Goal: Task Accomplishment & Management: Complete application form

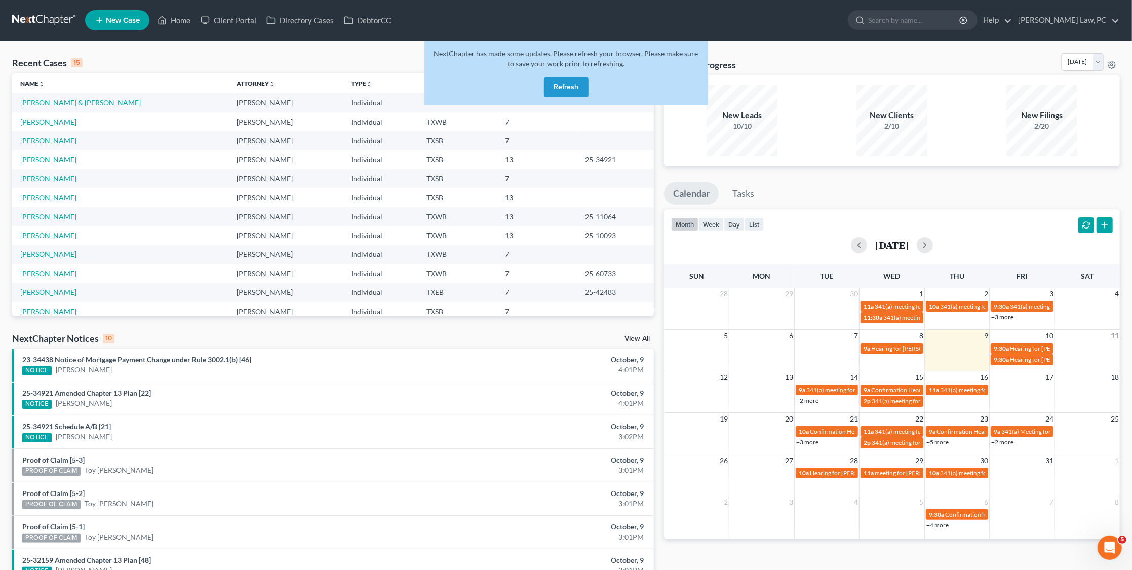
click at [574, 87] on button "Refresh" at bounding box center [566, 87] width 45 height 20
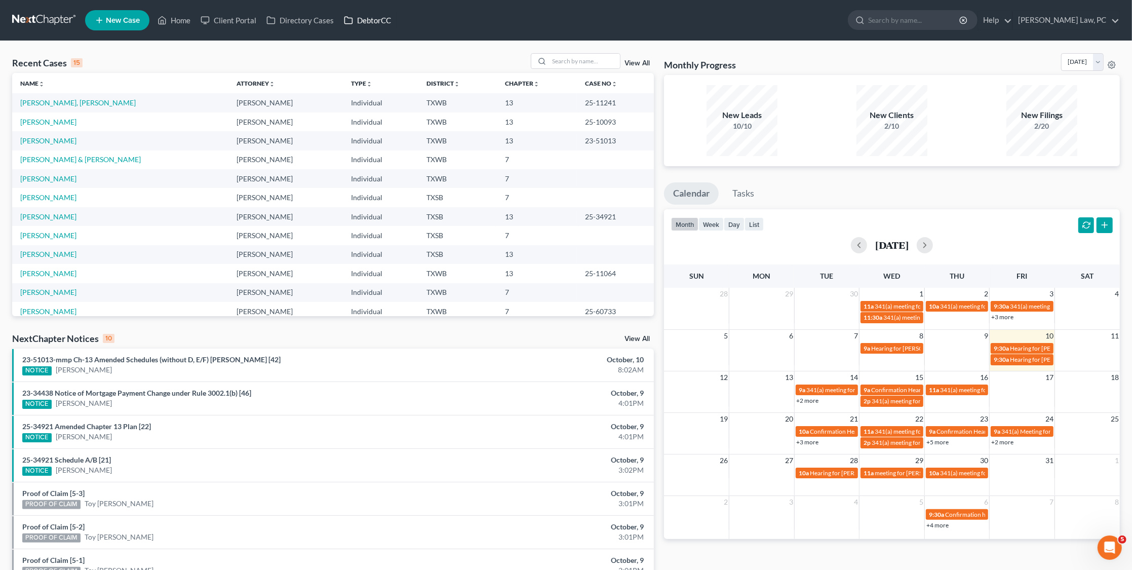
click at [380, 28] on link "DebtorCC" at bounding box center [367, 20] width 57 height 18
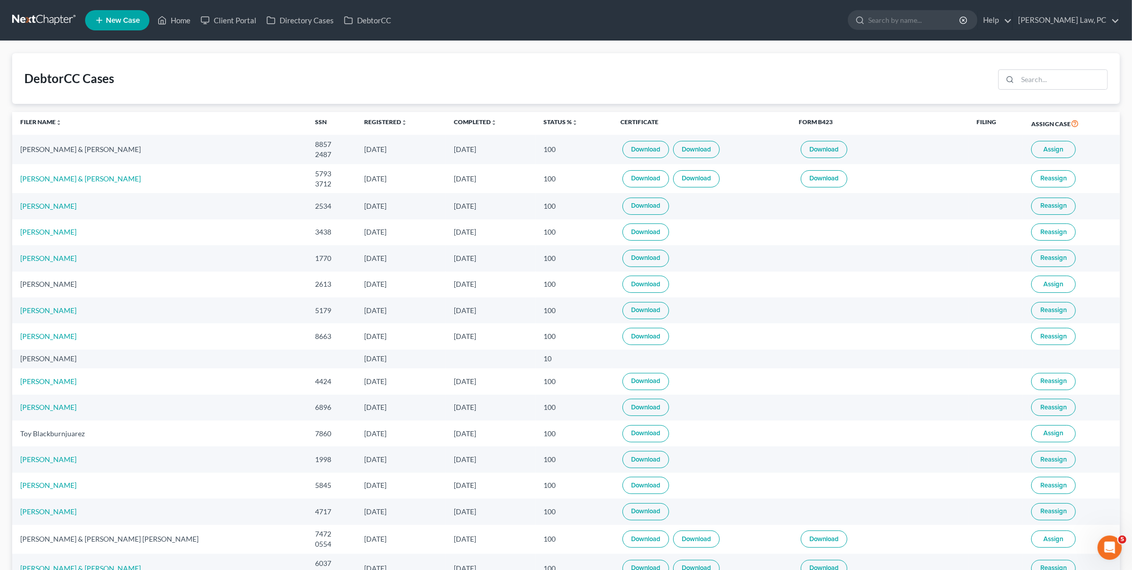
click at [39, 24] on link at bounding box center [44, 20] width 65 height 18
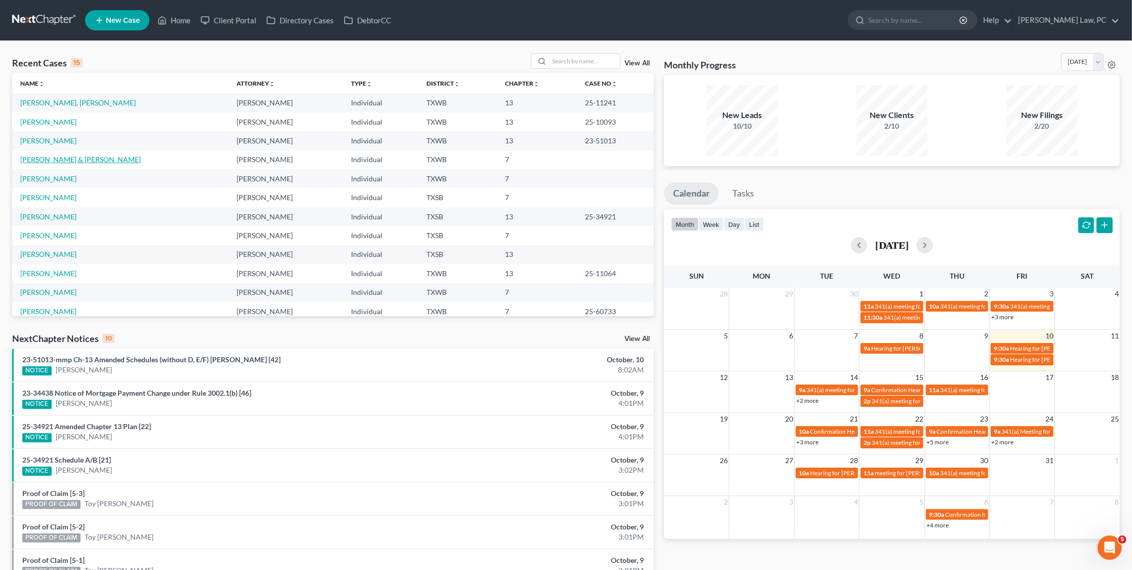
click at [58, 160] on link "[PERSON_NAME] & [PERSON_NAME]" at bounding box center [80, 159] width 121 height 9
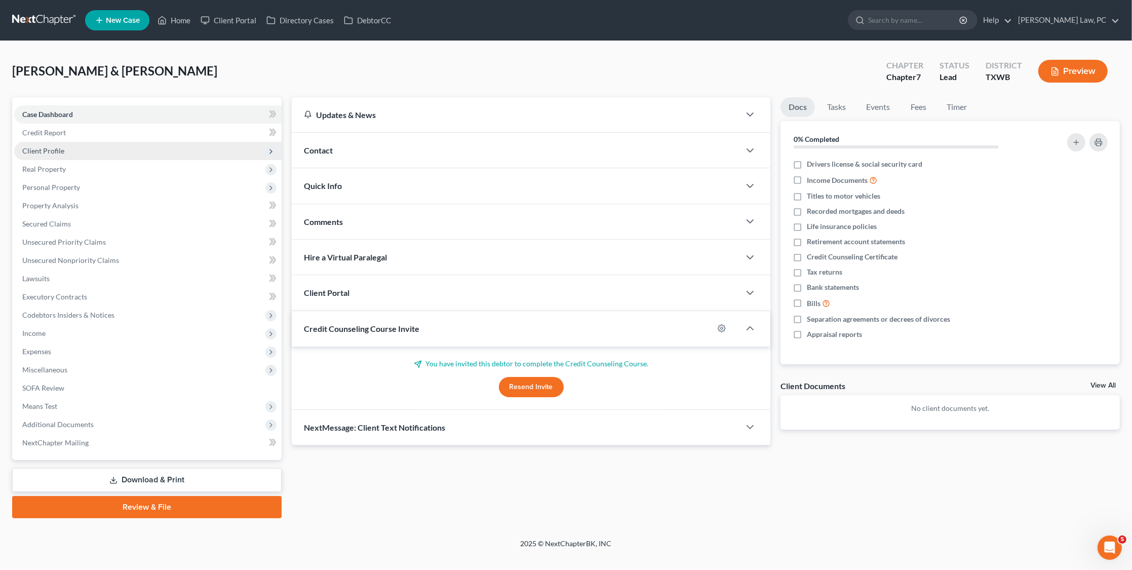
click at [56, 146] on span "Client Profile" at bounding box center [43, 150] width 42 height 9
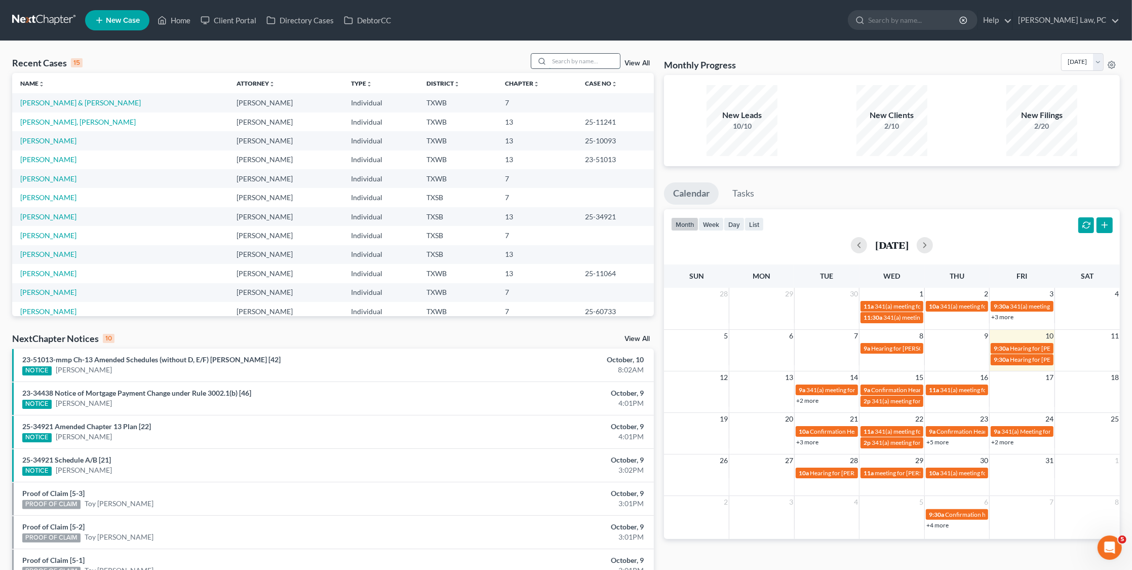
click at [577, 59] on input "search" at bounding box center [584, 61] width 71 height 15
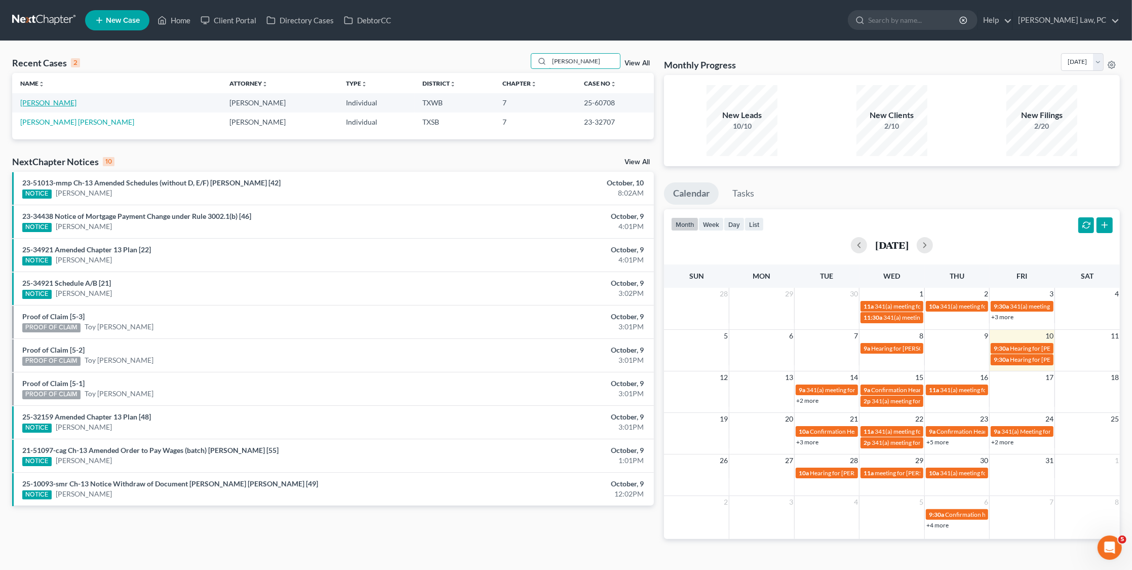
type input "oliva"
click at [64, 103] on link "[PERSON_NAME]" at bounding box center [48, 102] width 56 height 9
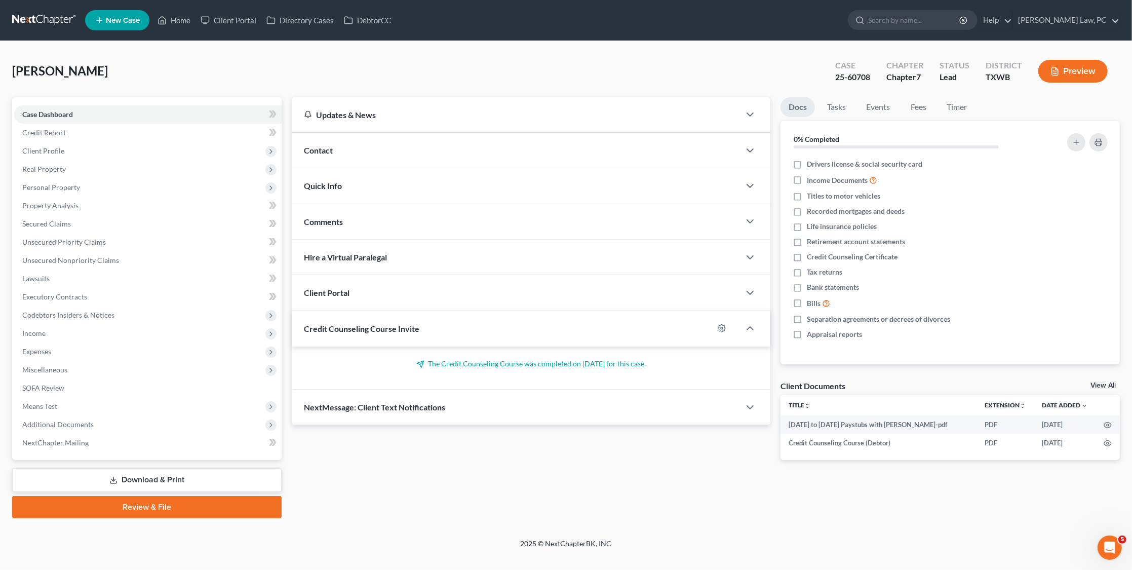
click at [1069, 70] on button "Preview" at bounding box center [1073, 71] width 69 height 23
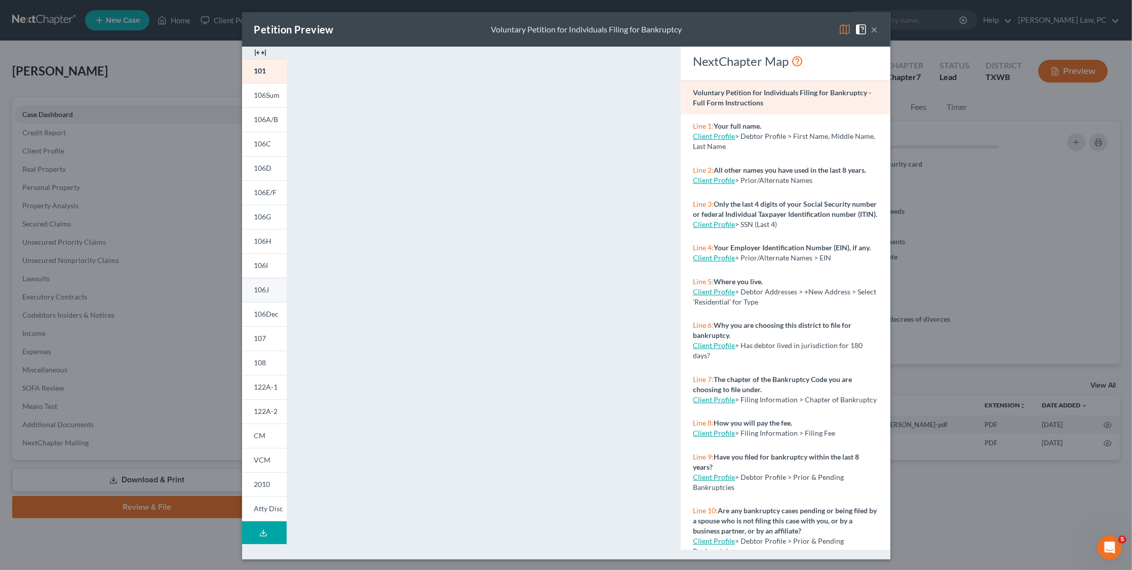
click at [260, 290] on span "106J" at bounding box center [261, 289] width 15 height 9
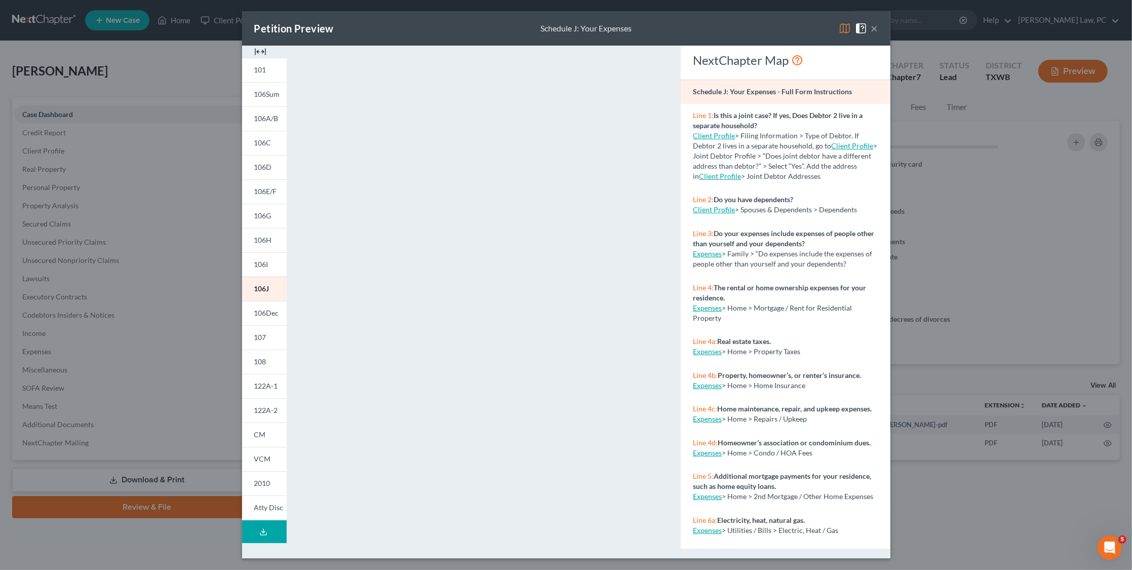
scroll to position [1, 0]
click at [876, 29] on button "×" at bounding box center [875, 29] width 7 height 12
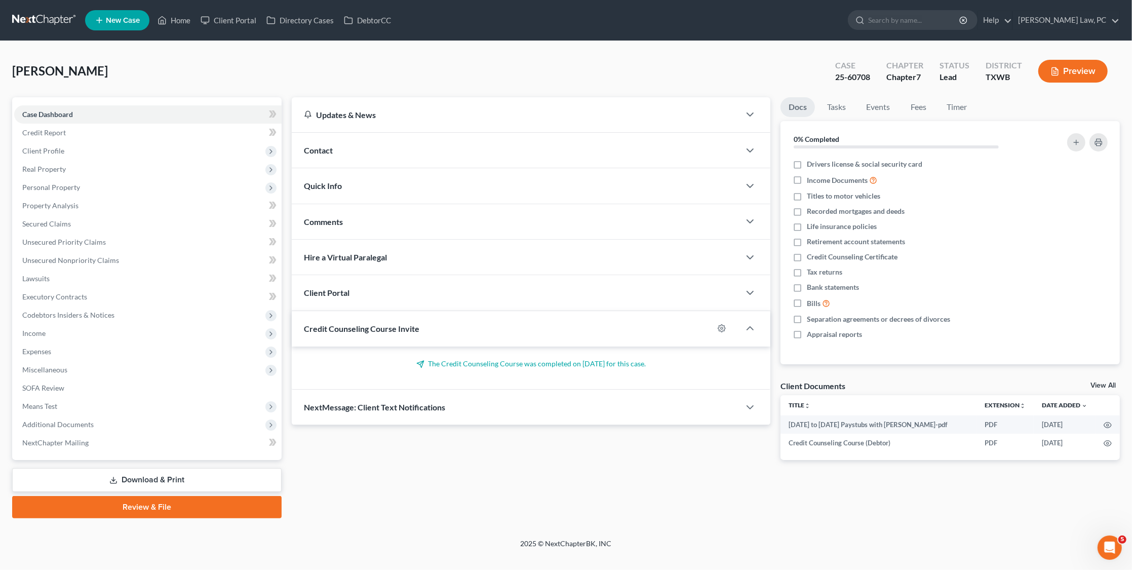
click at [28, 14] on link at bounding box center [44, 20] width 65 height 18
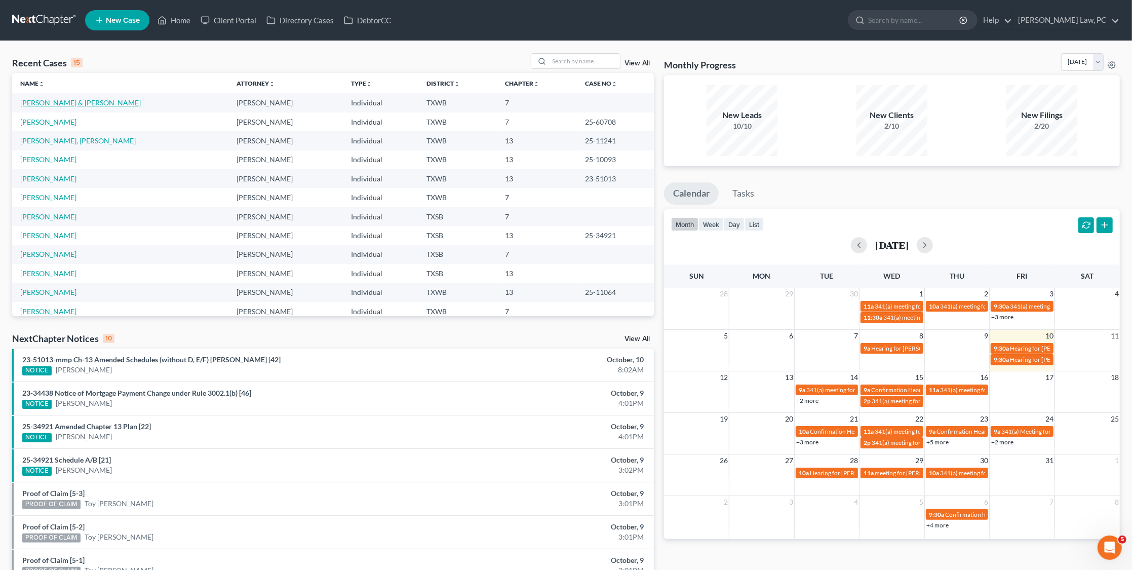
click at [69, 102] on link "[PERSON_NAME] & [PERSON_NAME]" at bounding box center [80, 102] width 121 height 9
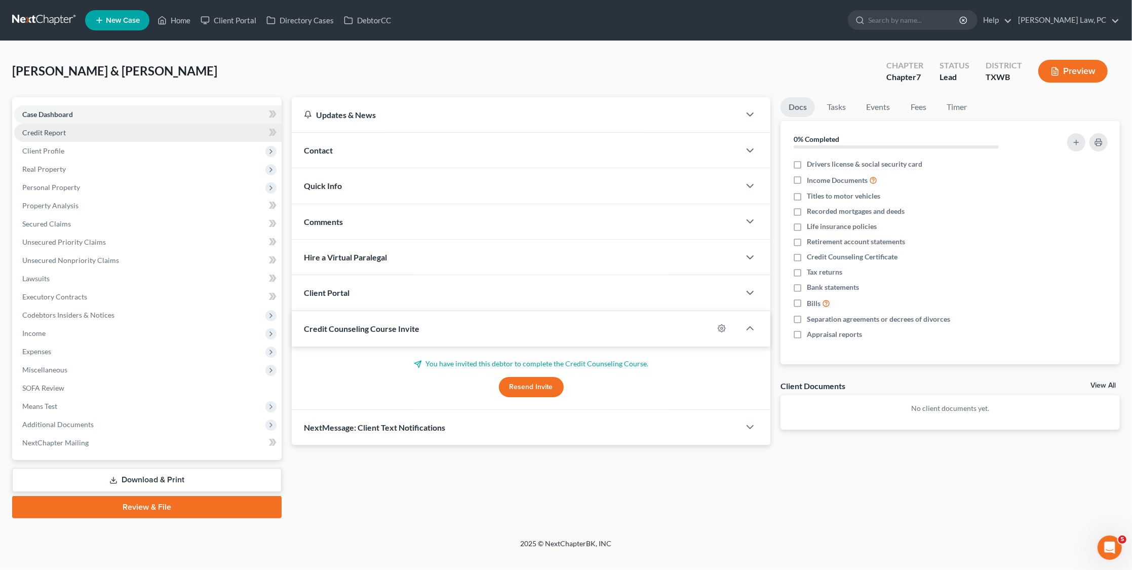
click at [73, 131] on link "Credit Report" at bounding box center [148, 133] width 268 height 18
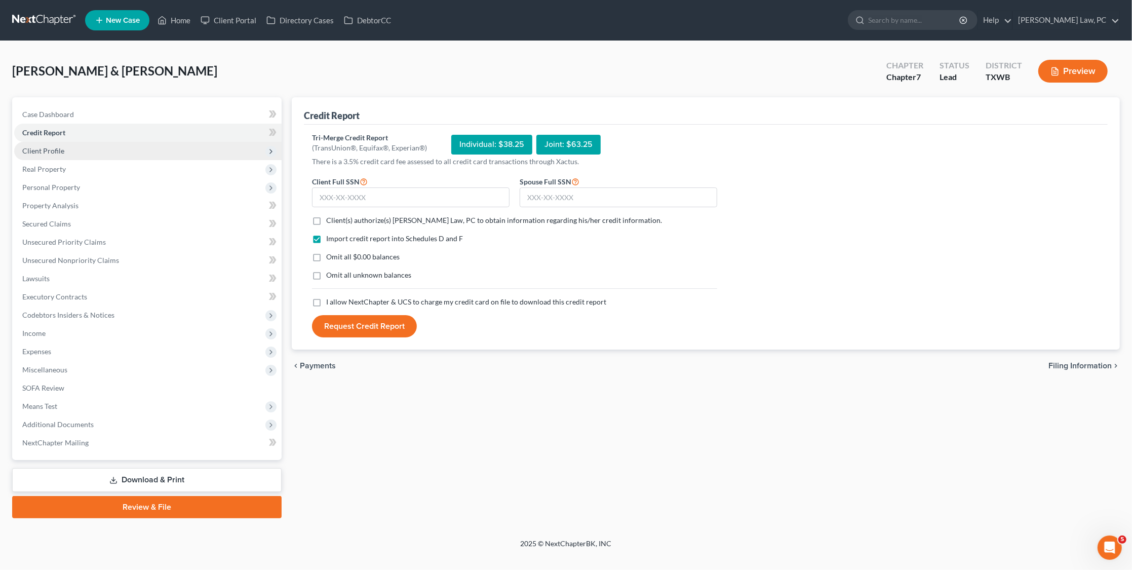
click at [65, 146] on span "Client Profile" at bounding box center [148, 151] width 268 height 18
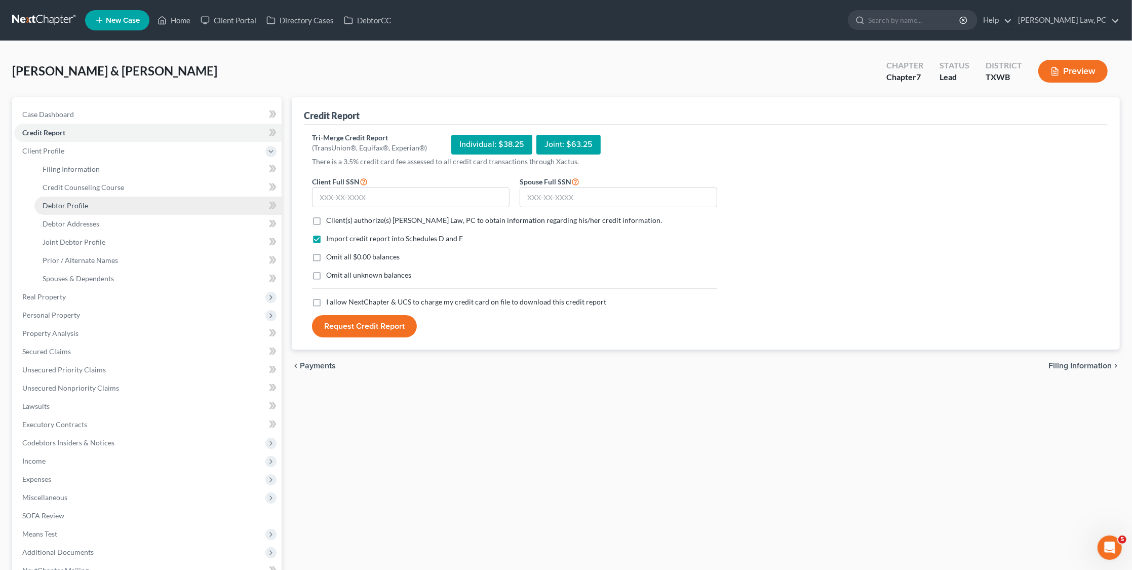
click at [74, 204] on span "Debtor Profile" at bounding box center [66, 205] width 46 height 9
select select "1"
select select "6"
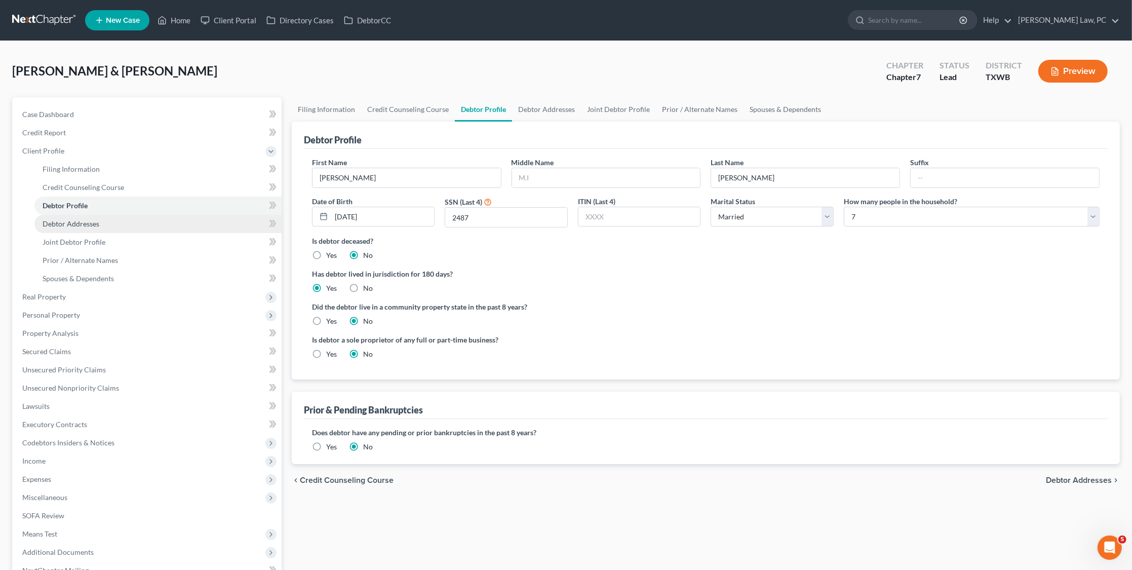
click at [73, 219] on span "Debtor Addresses" at bounding box center [71, 223] width 57 height 9
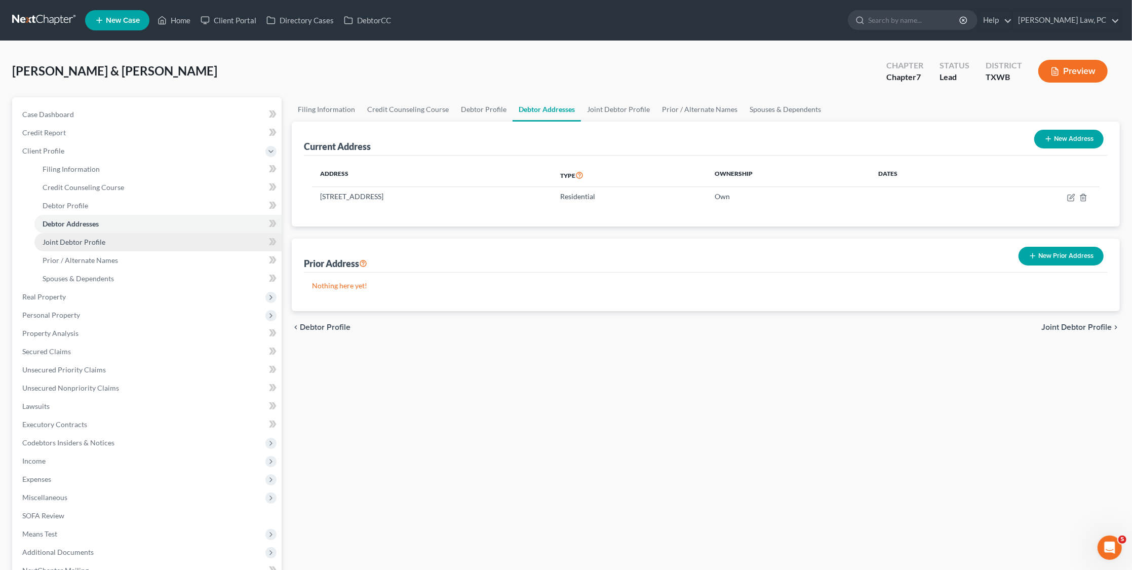
click at [72, 238] on span "Joint Debtor Profile" at bounding box center [74, 242] width 63 height 9
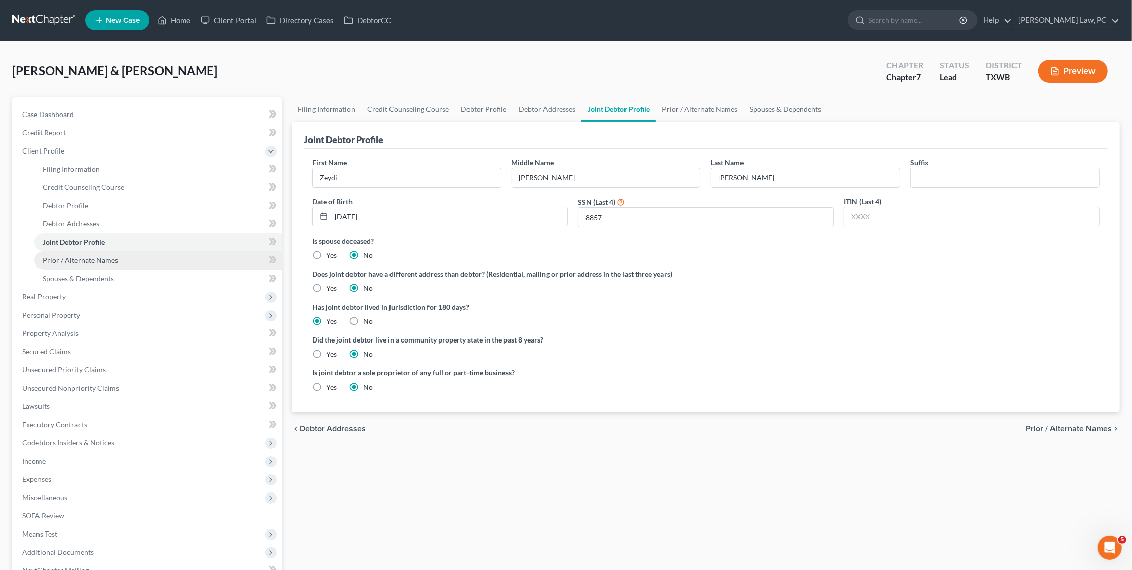
click at [70, 257] on span "Prior / Alternate Names" at bounding box center [80, 260] width 75 height 9
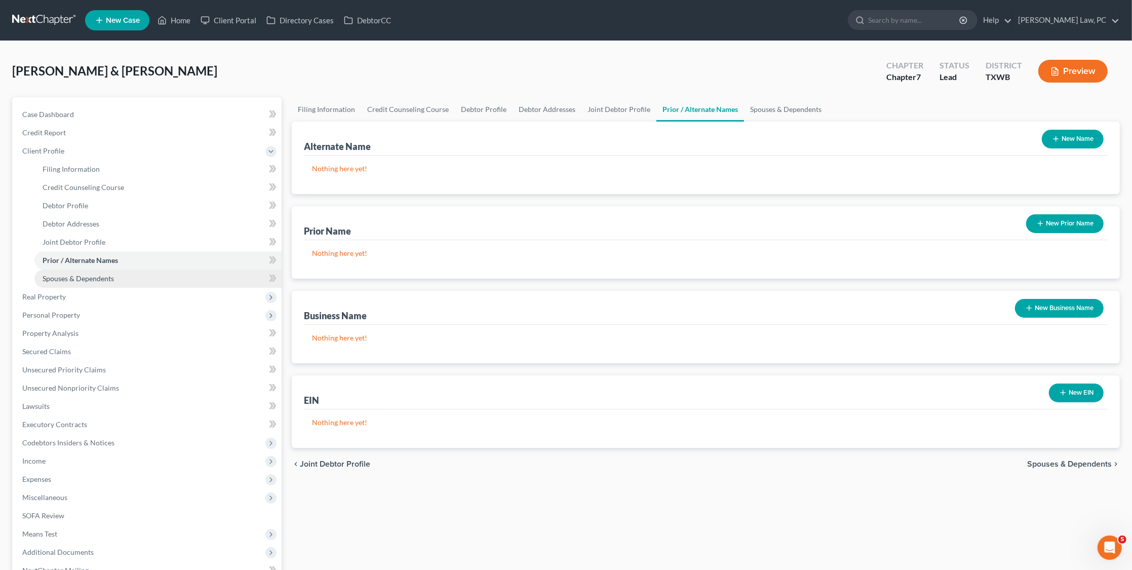
click at [72, 274] on span "Spouses & Dependents" at bounding box center [78, 278] width 71 height 9
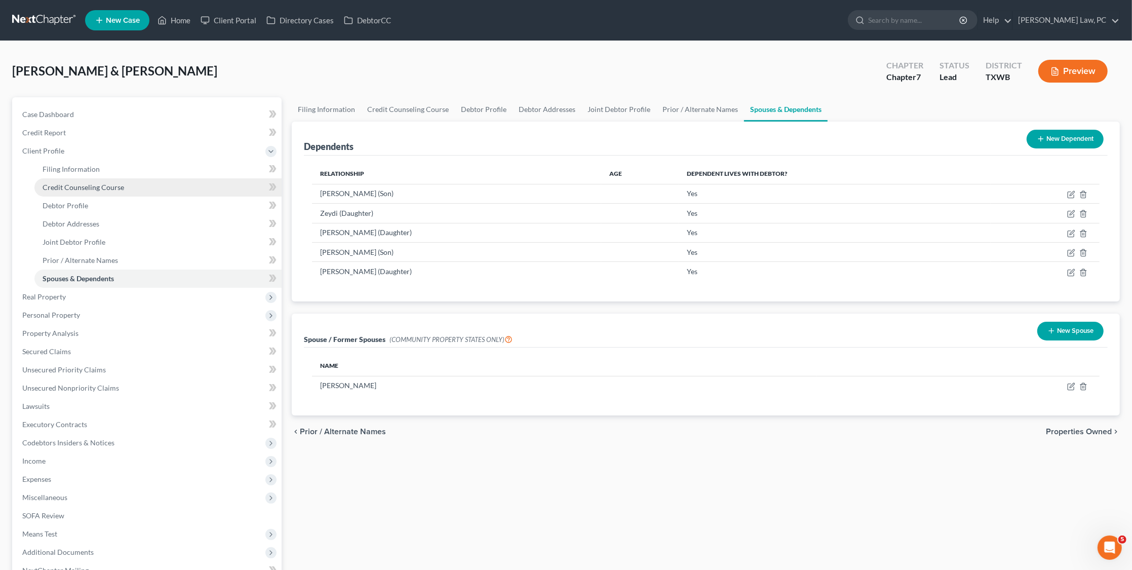
click at [69, 184] on span "Credit Counseling Course" at bounding box center [84, 187] width 82 height 9
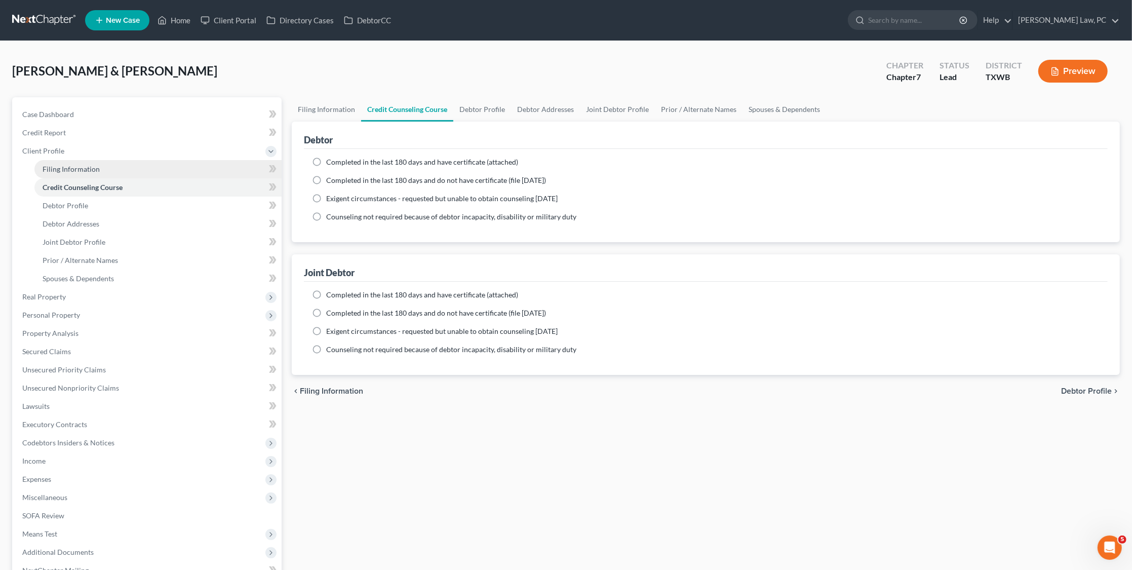
click at [62, 167] on span "Filing Information" at bounding box center [71, 169] width 57 height 9
select select "1"
select select "0"
select select "45"
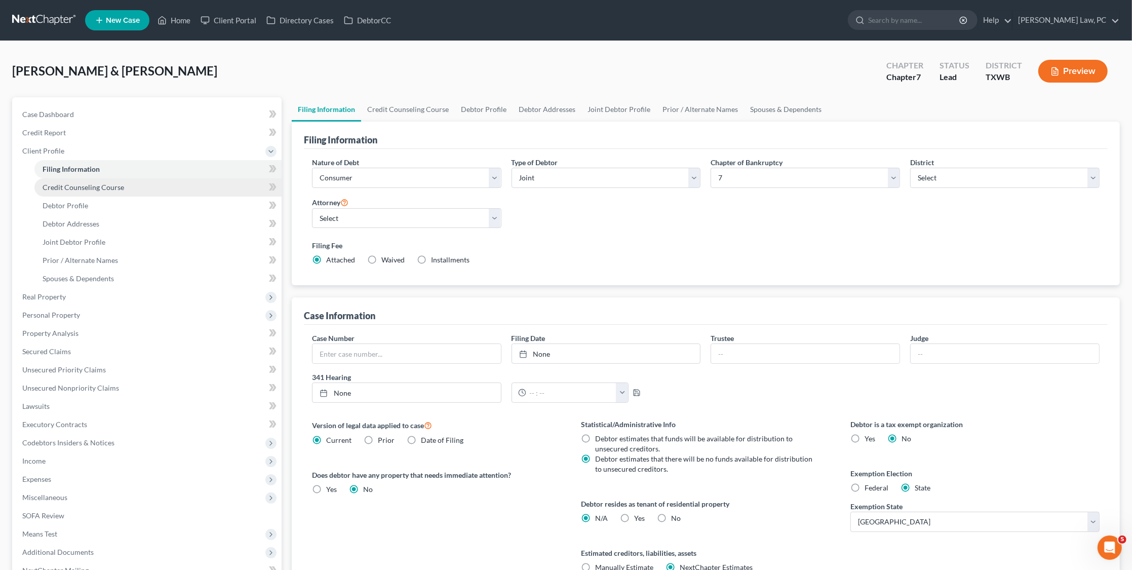
click at [64, 184] on span "Credit Counseling Course" at bounding box center [84, 187] width 82 height 9
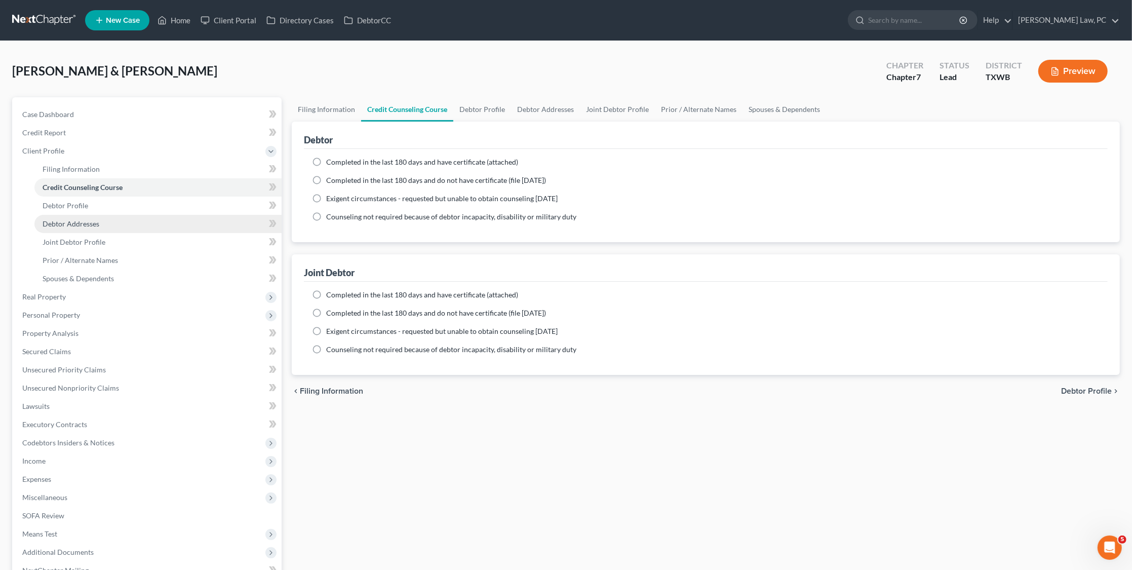
click at [66, 210] on ul "Filing Information Credit Counseling Course Debtor Profile Debtor Addresses" at bounding box center [148, 224] width 268 height 128
click at [63, 202] on span "Debtor Profile" at bounding box center [66, 205] width 46 height 9
select select "1"
select select "6"
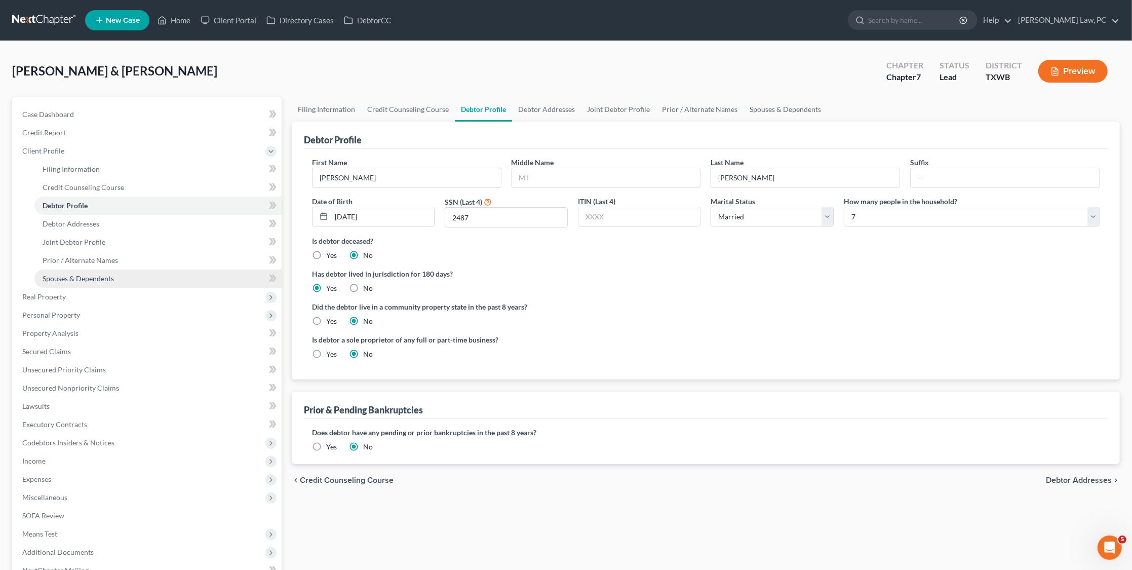
click at [82, 281] on link "Spouses & Dependents" at bounding box center [157, 279] width 247 height 18
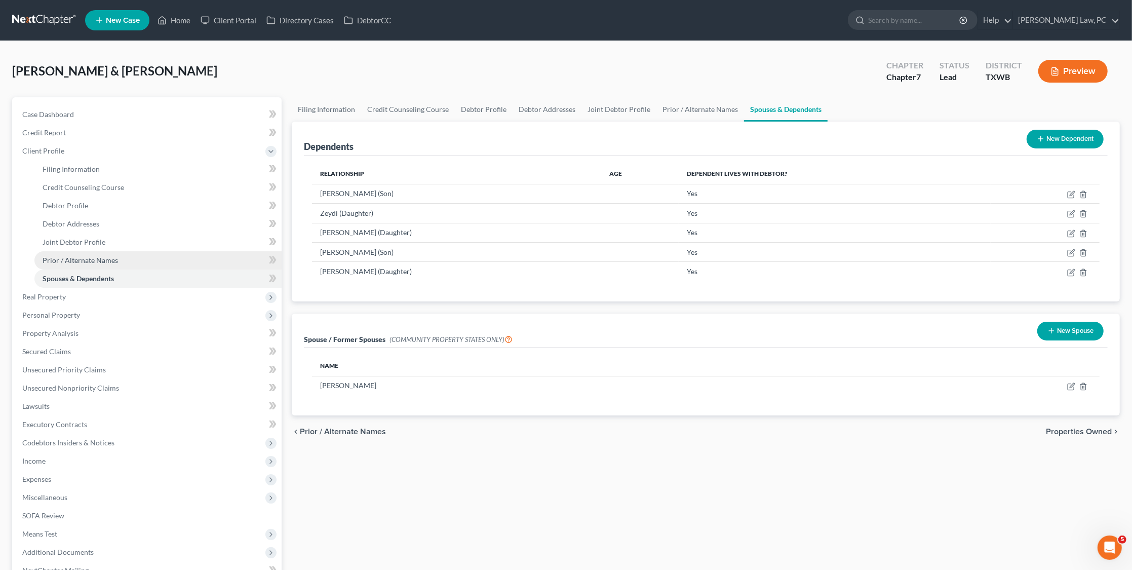
click at [79, 256] on span "Prior / Alternate Names" at bounding box center [80, 260] width 75 height 9
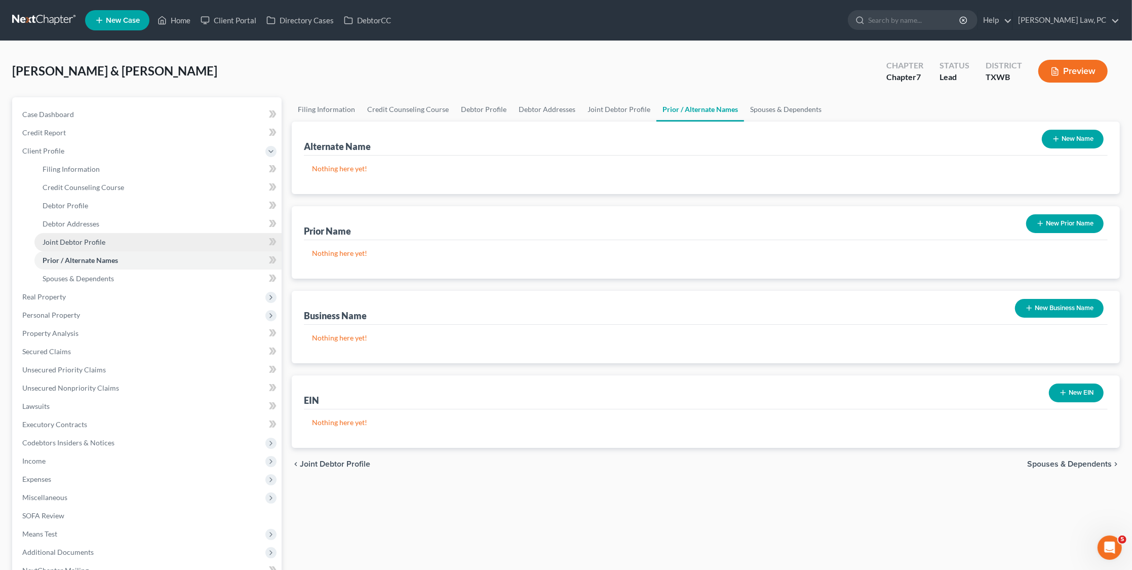
click at [73, 233] on link "Joint Debtor Profile" at bounding box center [157, 242] width 247 height 18
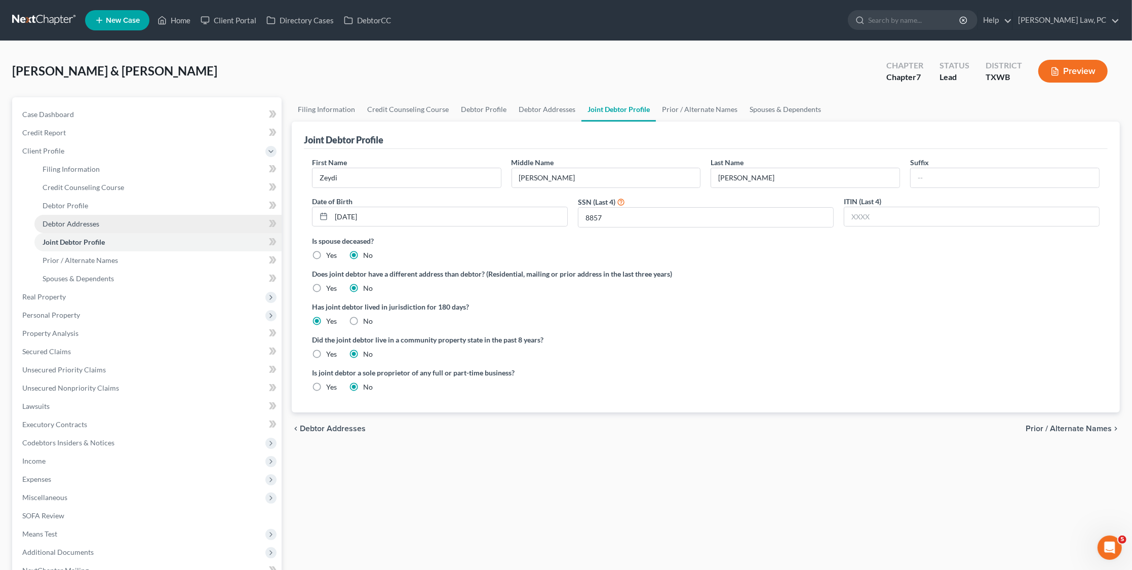
click at [66, 221] on span "Debtor Addresses" at bounding box center [71, 223] width 57 height 9
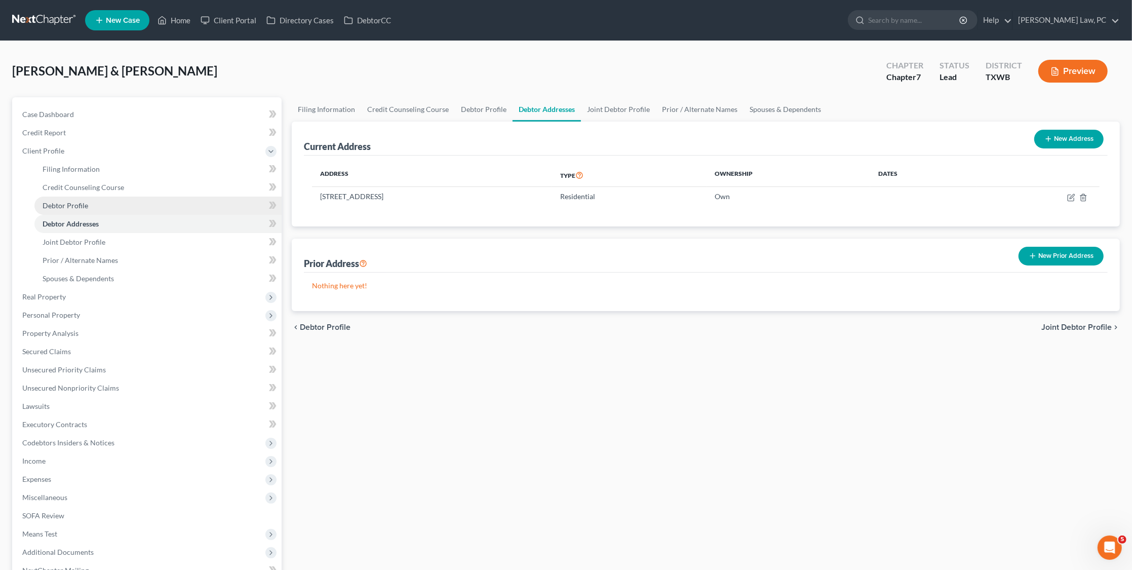
click at [63, 206] on link "Debtor Profile" at bounding box center [157, 206] width 247 height 18
select select "1"
select select "6"
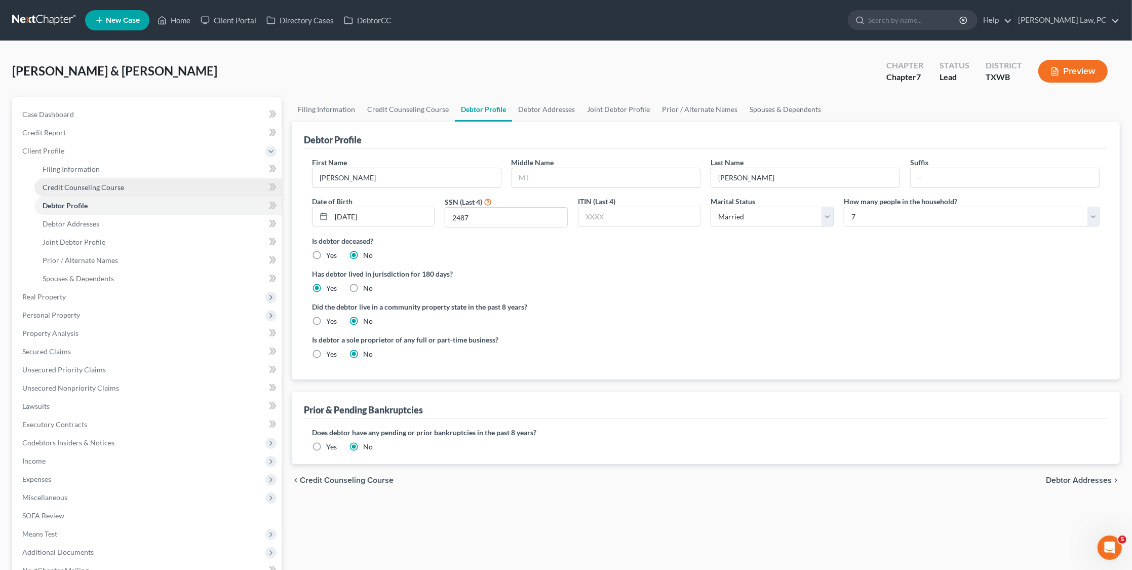
click at [60, 183] on span "Credit Counseling Course" at bounding box center [84, 187] width 82 height 9
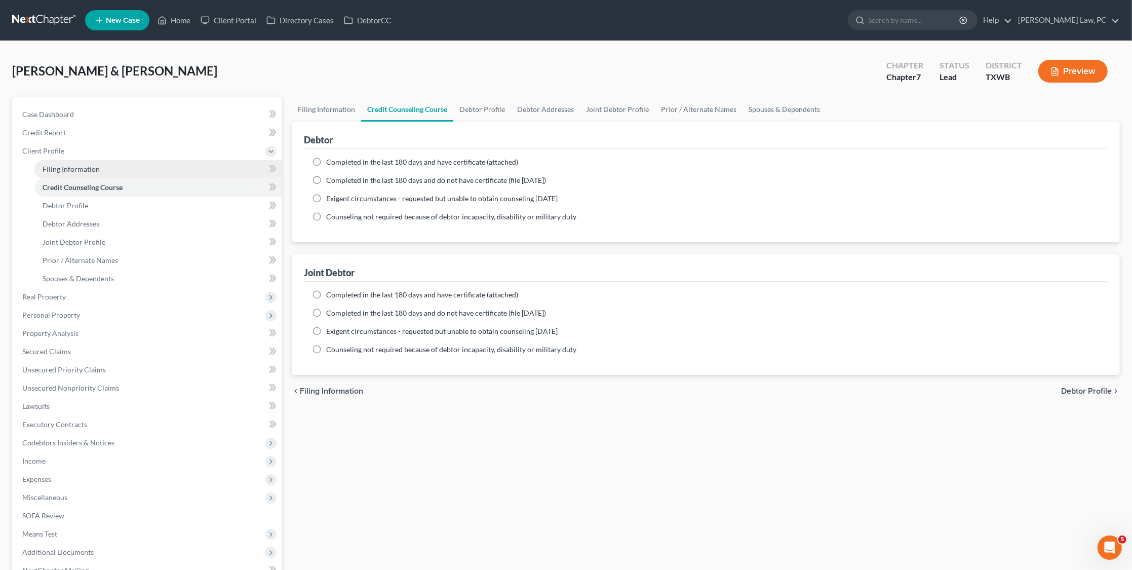
click at [54, 161] on link "Filing Information" at bounding box center [157, 169] width 247 height 18
select select "1"
select select "0"
select select "80"
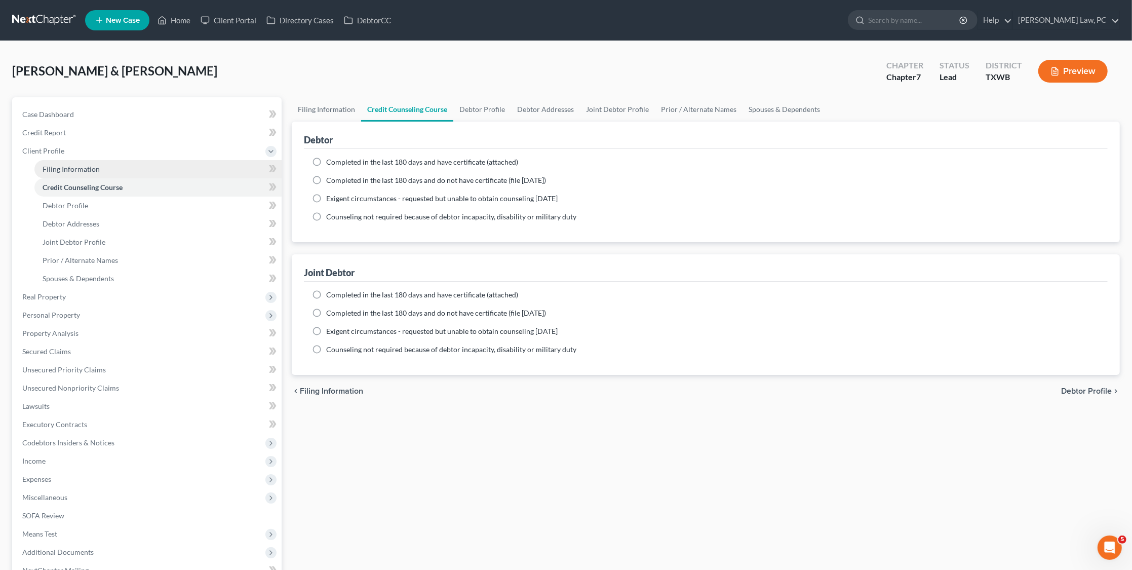
select select "0"
select select "45"
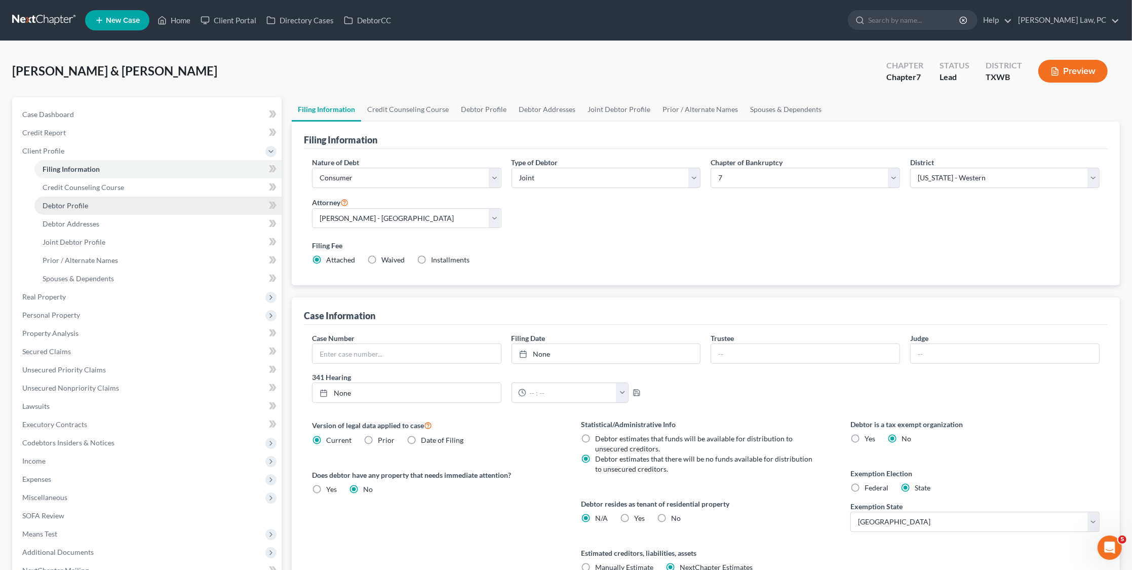
click at [65, 201] on span "Debtor Profile" at bounding box center [66, 205] width 46 height 9
select select "1"
select select "6"
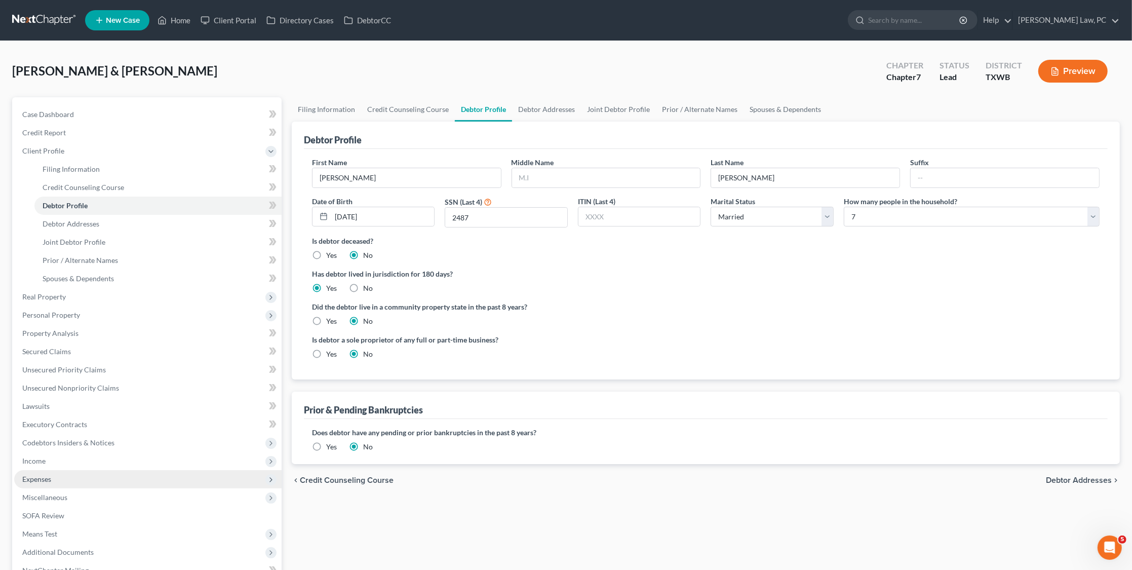
scroll to position [39, 0]
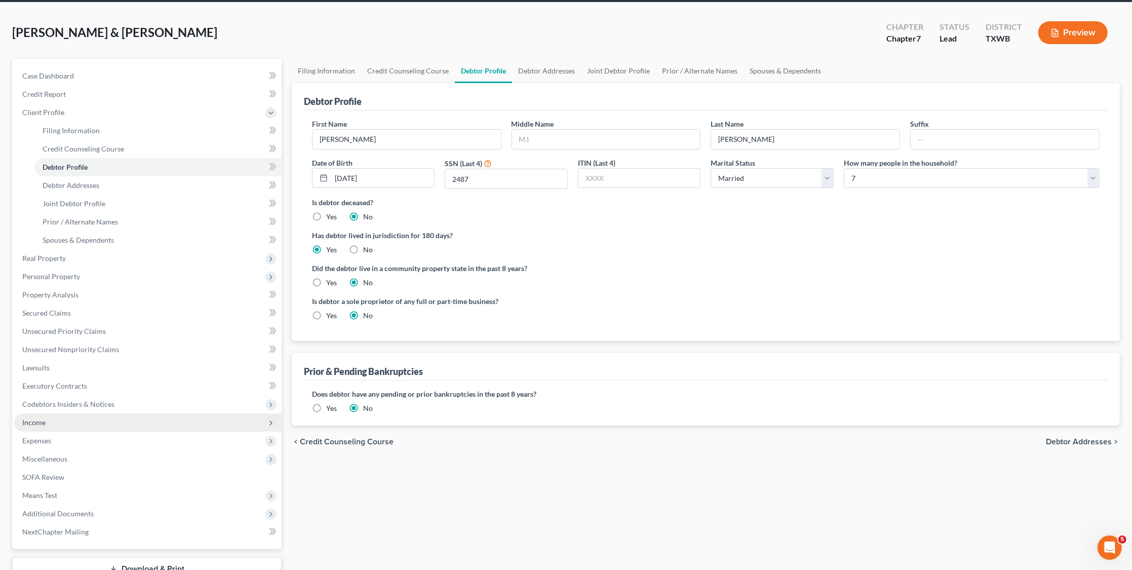
click at [52, 413] on span "Income" at bounding box center [148, 422] width 268 height 18
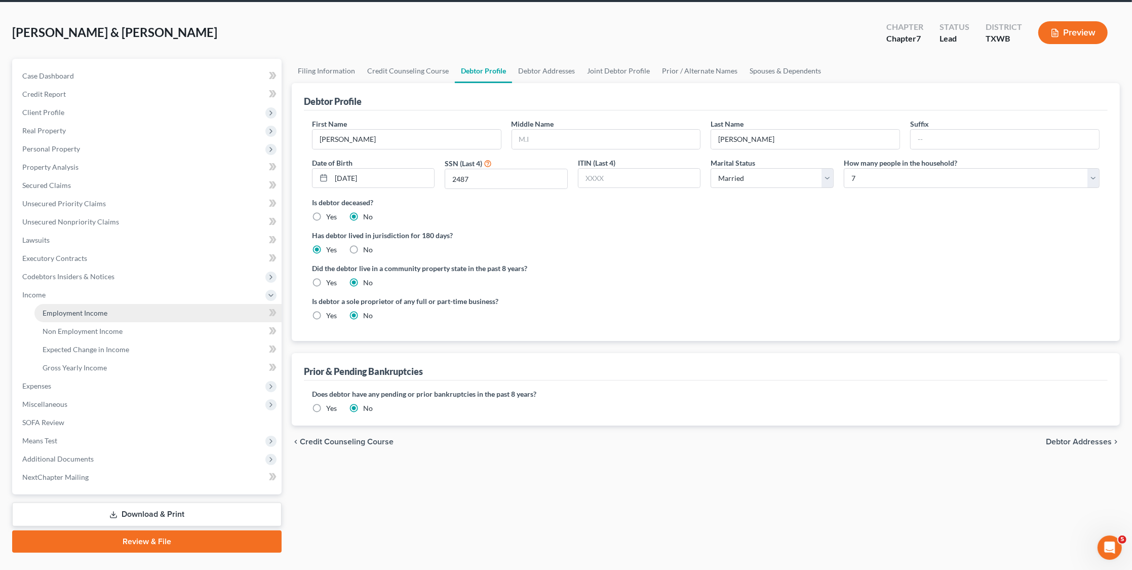
click at [71, 304] on link "Employment Income" at bounding box center [157, 313] width 247 height 18
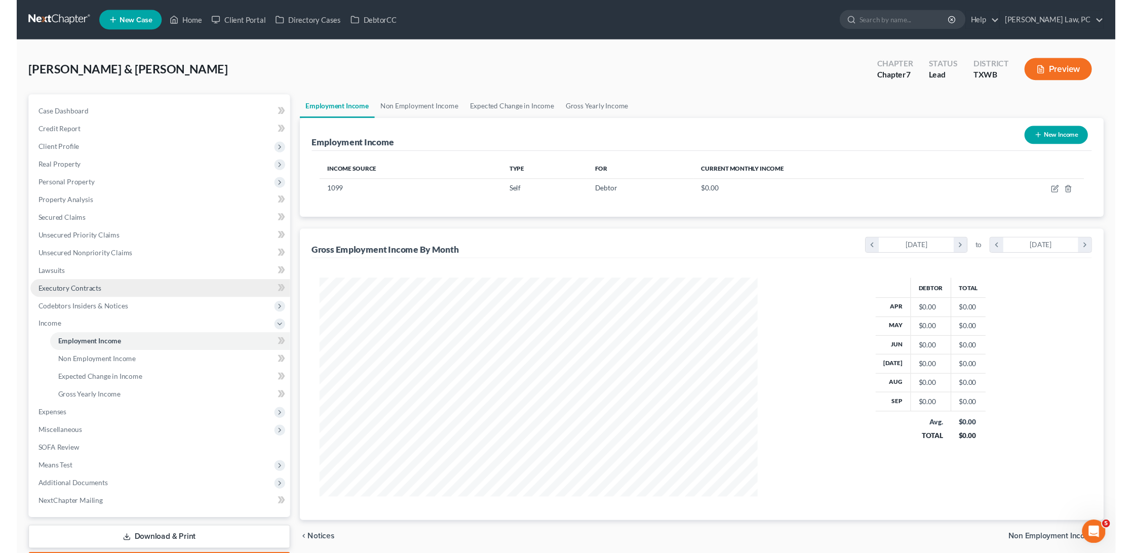
scroll to position [225, 471]
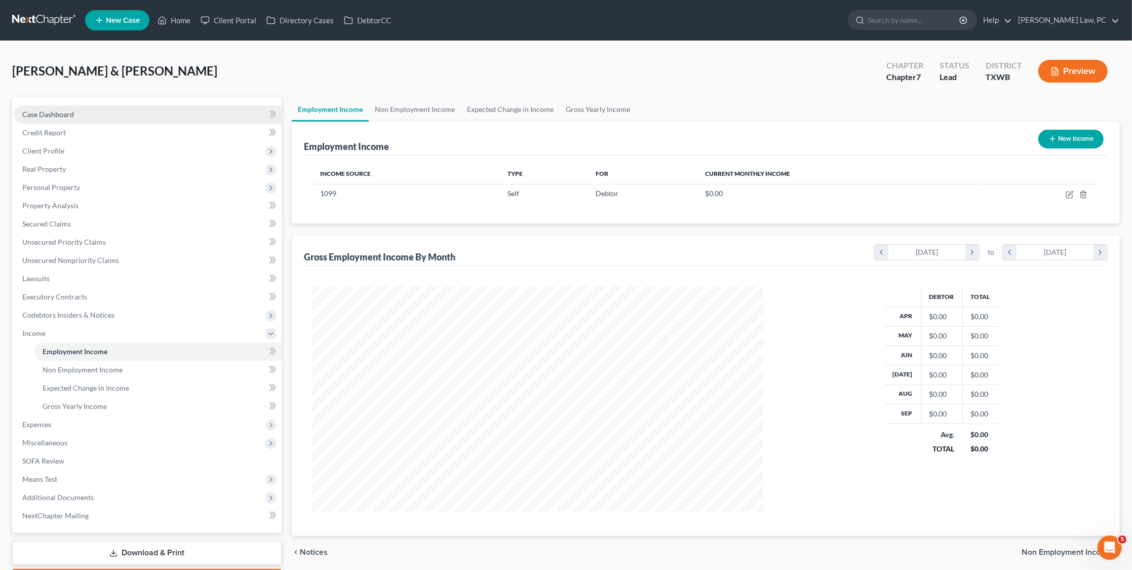
click at [57, 110] on span "Case Dashboard" at bounding box center [48, 114] width 52 height 9
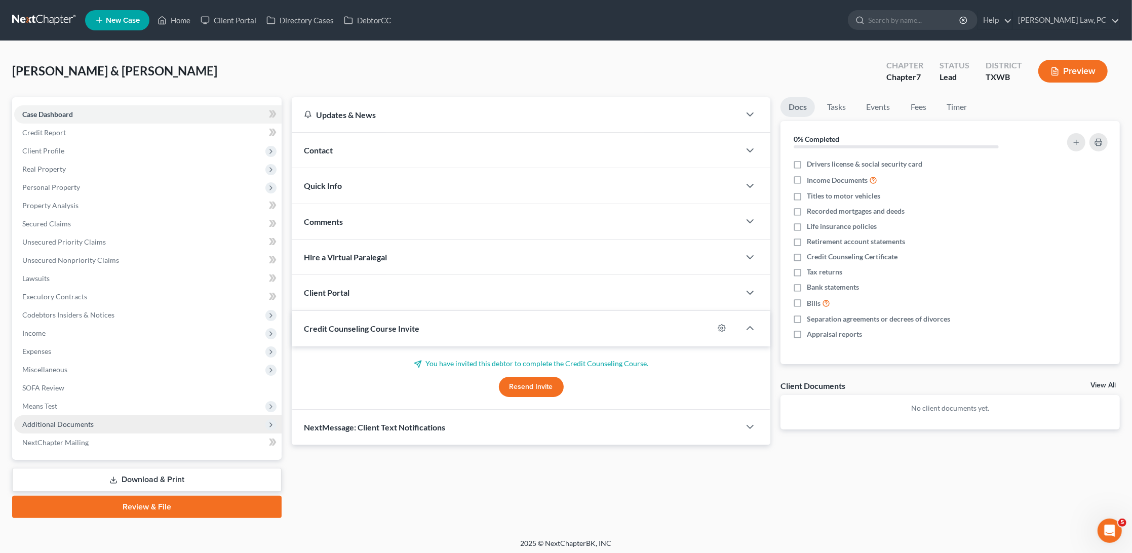
click at [72, 420] on span "Additional Documents" at bounding box center [57, 424] width 71 height 9
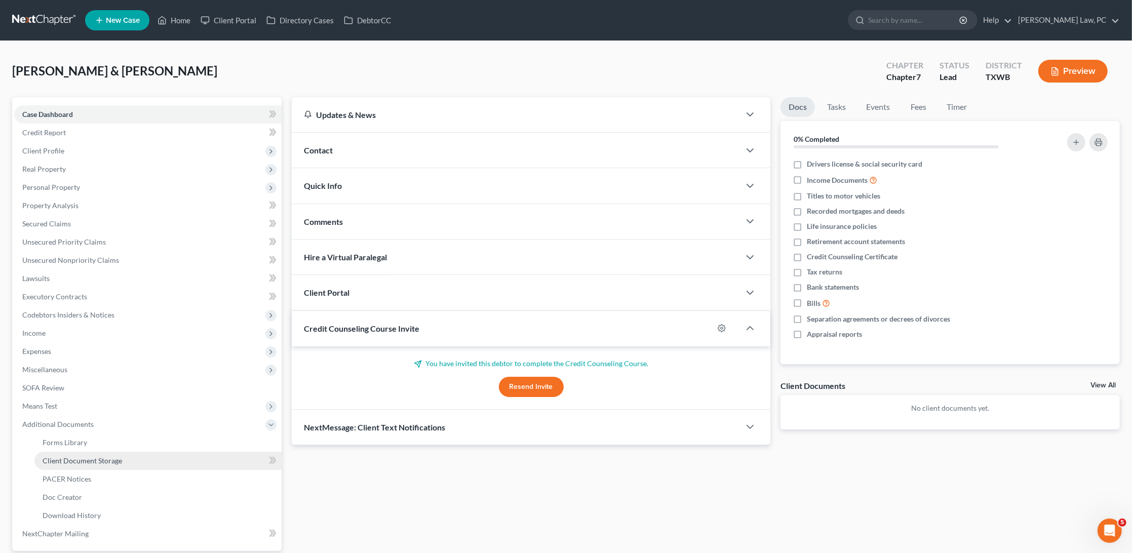
click at [107, 457] on span "Client Document Storage" at bounding box center [83, 461] width 80 height 9
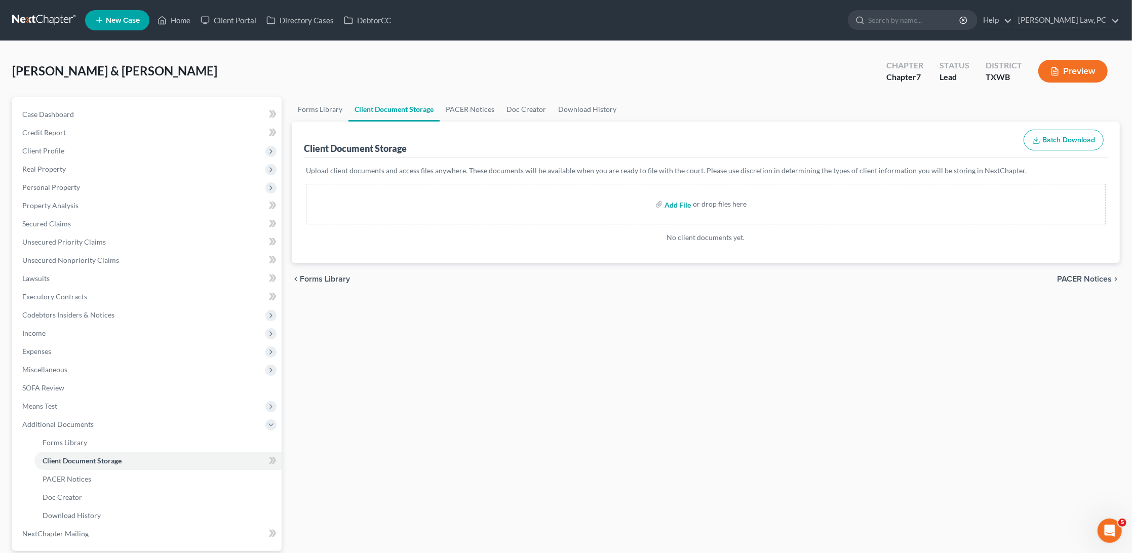
click at [670, 207] on input "file" at bounding box center [677, 204] width 24 height 18
type input "C:\fakepath\Credit Counseling Certificate Gadea_Zeydi.pdf"
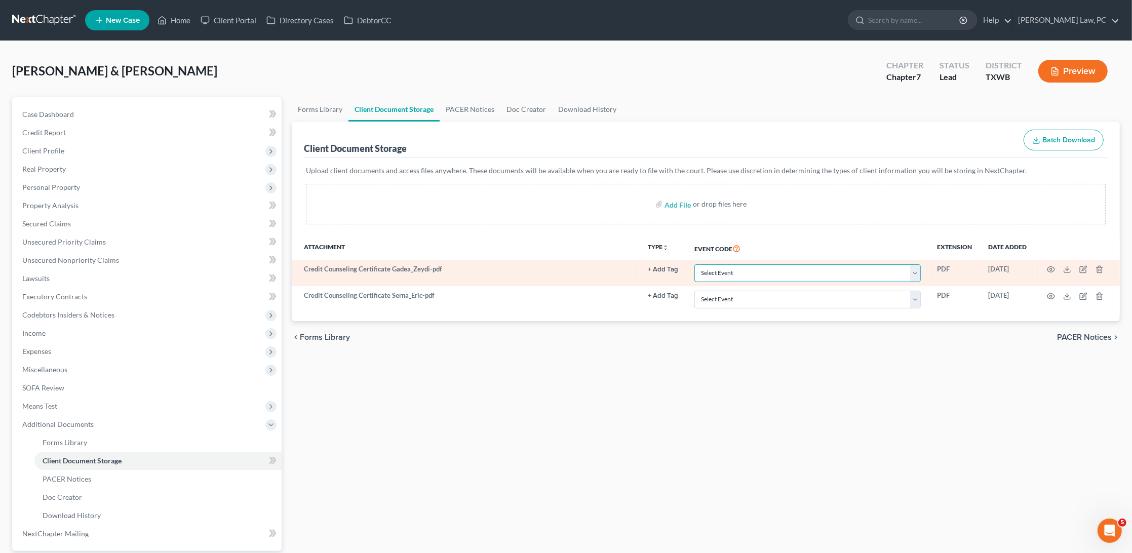
select select "0"
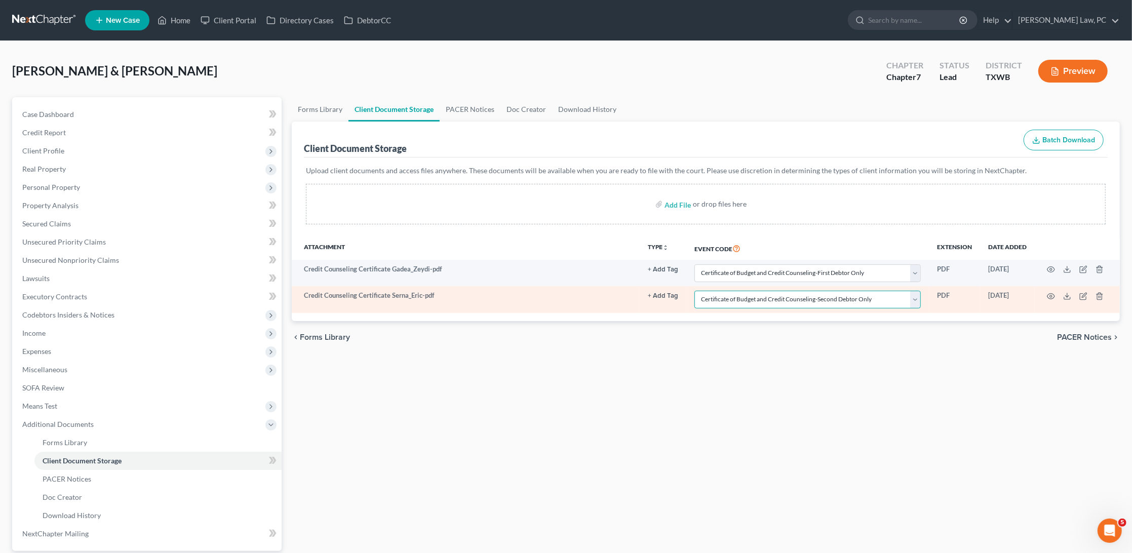
select select "0"
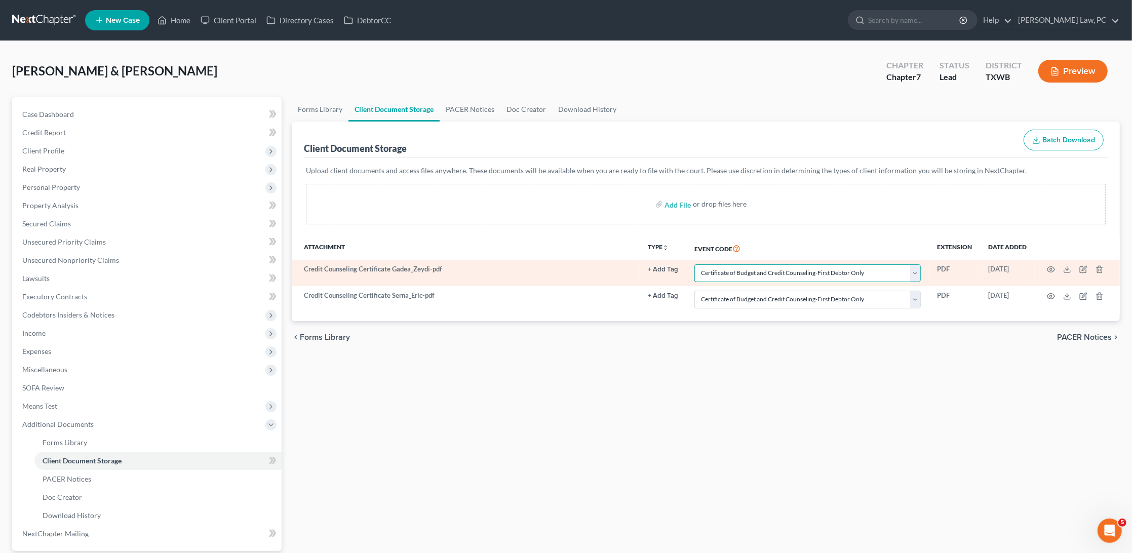
select select "2"
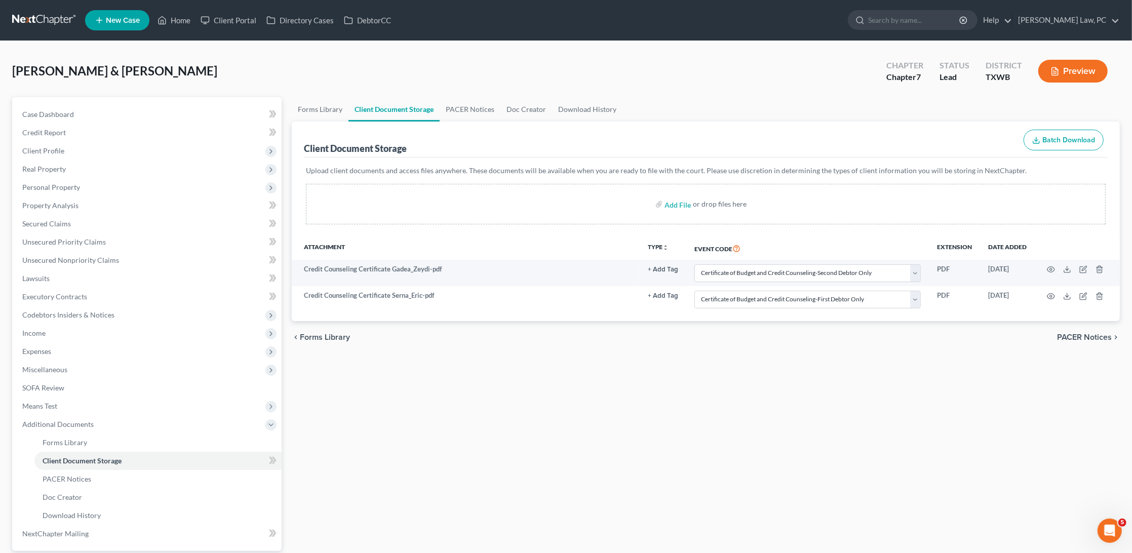
click at [657, 380] on div "Forms Library Client Document Storage PACER Notices Doc Creator Download Histor…" at bounding box center [706, 353] width 839 height 512
click at [93, 343] on span "Expenses" at bounding box center [148, 352] width 268 height 18
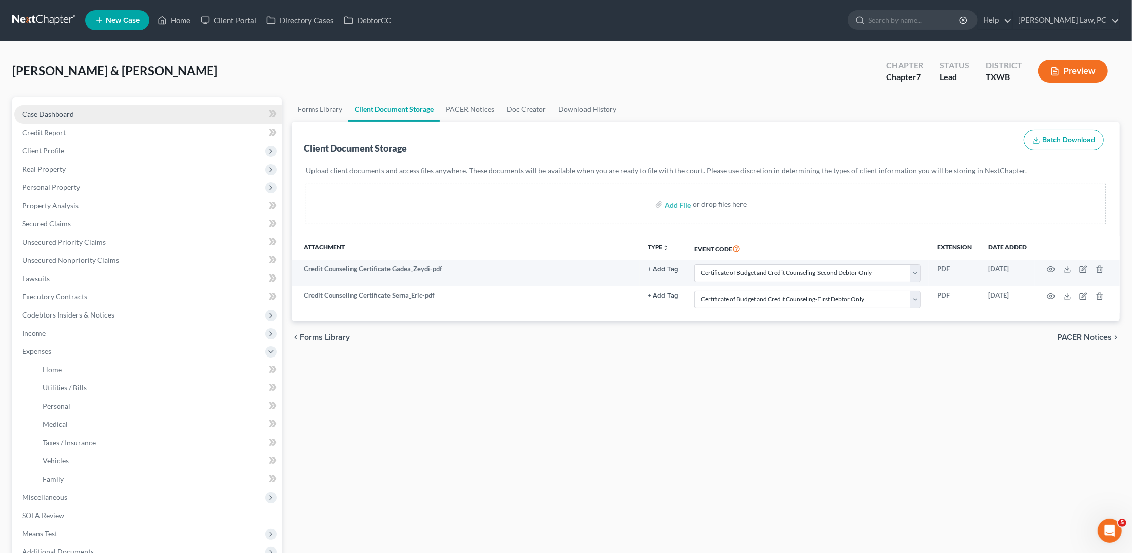
click at [72, 117] on span "Case Dashboard" at bounding box center [48, 114] width 52 height 9
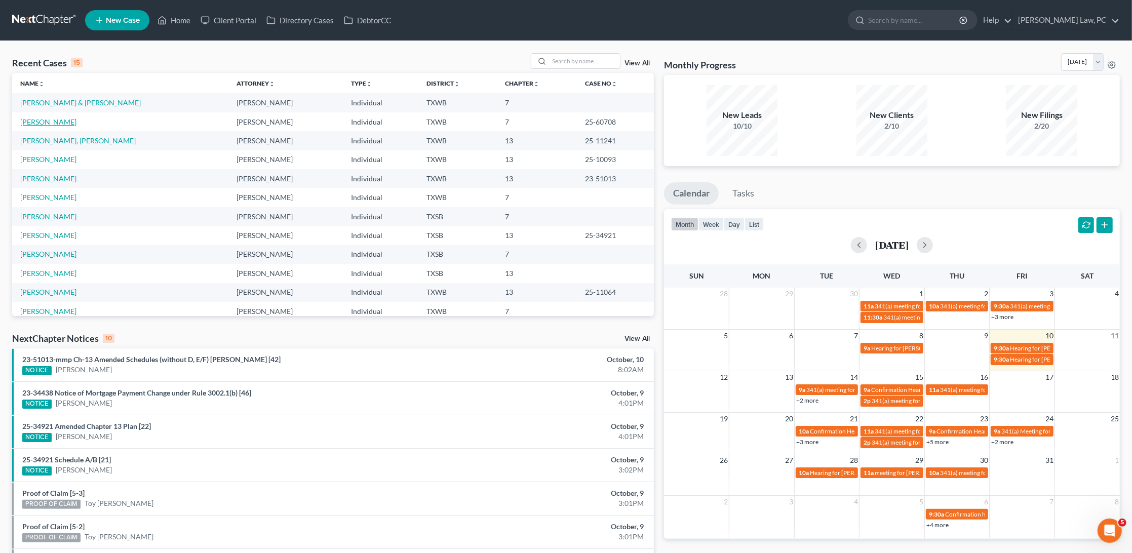
click at [59, 121] on link "[PERSON_NAME]" at bounding box center [48, 122] width 56 height 9
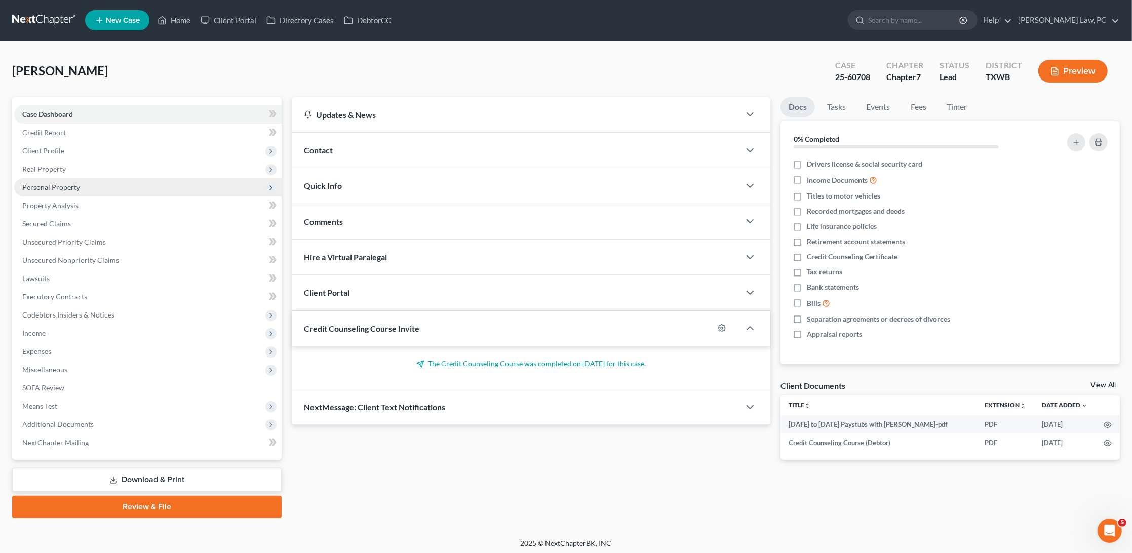
click at [77, 178] on span "Personal Property" at bounding box center [148, 187] width 268 height 18
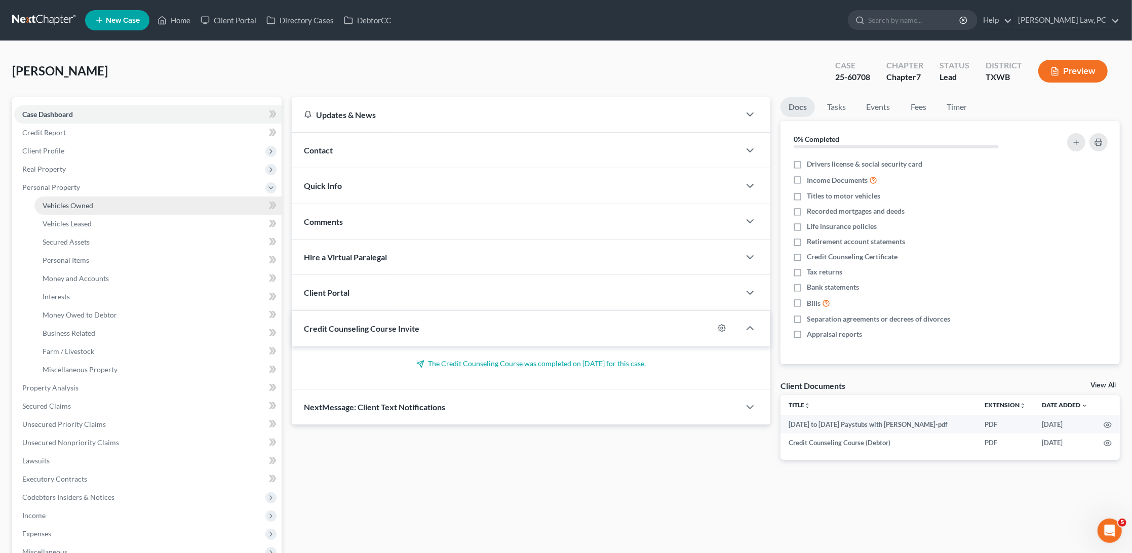
click at [95, 200] on link "Vehicles Owned" at bounding box center [157, 206] width 247 height 18
